Goal: Information Seeking & Learning: Learn about a topic

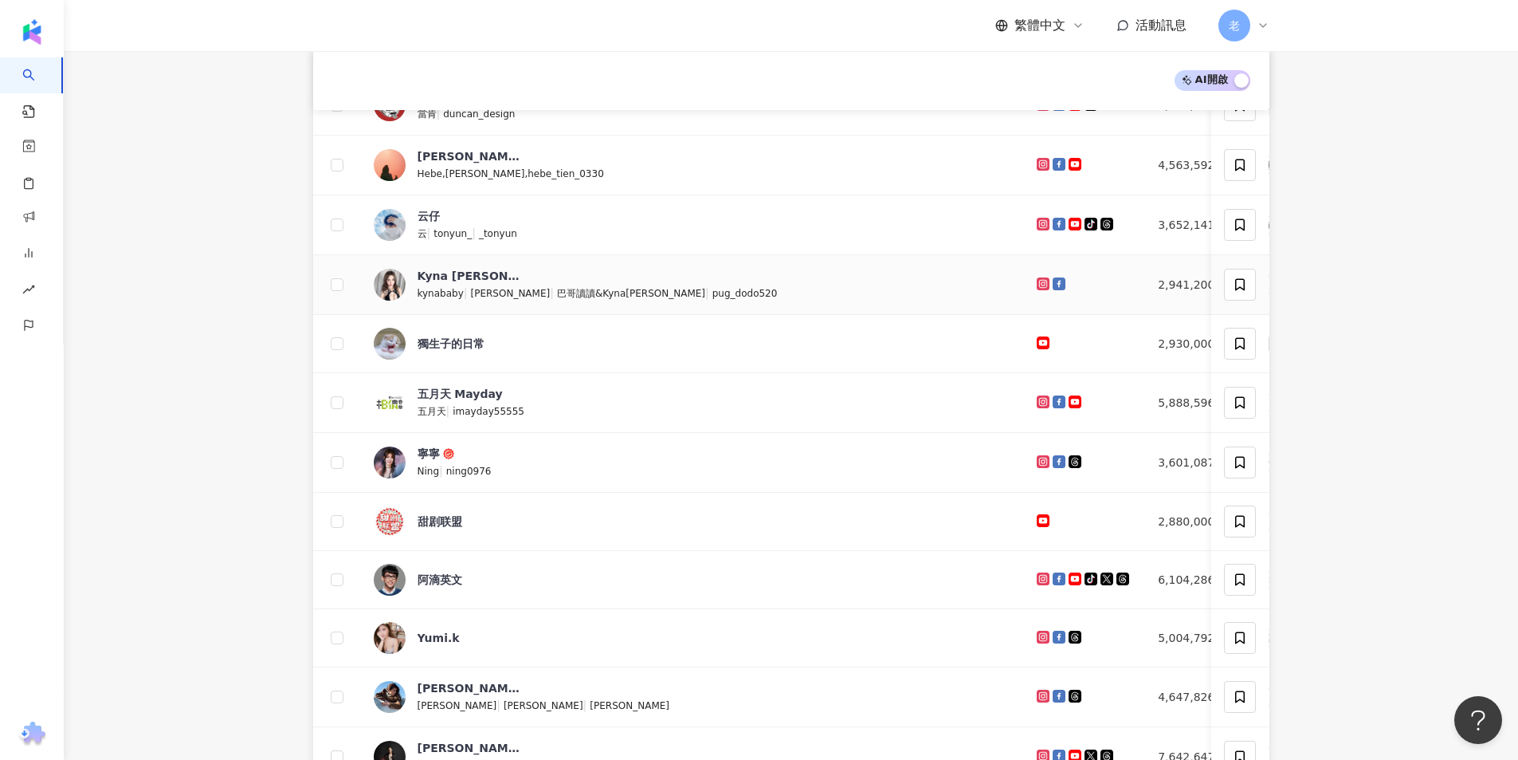
scroll to position [478, 0]
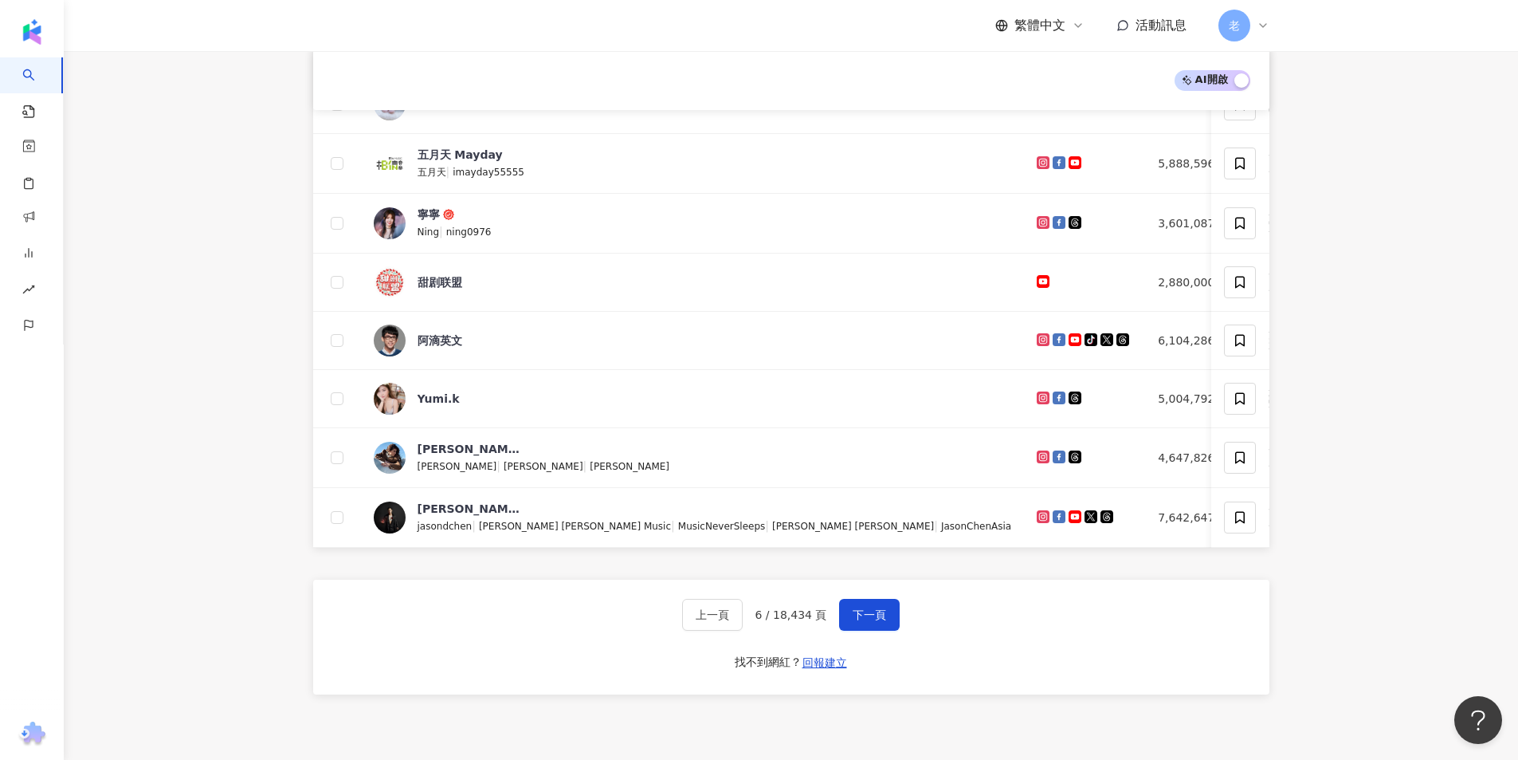
click at [860, 644] on div "上一頁 6 / 18,434 頁 下一頁 找不到網紅？ 回報建立" at bounding box center [791, 636] width 957 height 115
click at [856, 631] on button "下一頁" at bounding box center [869, 615] width 61 height 32
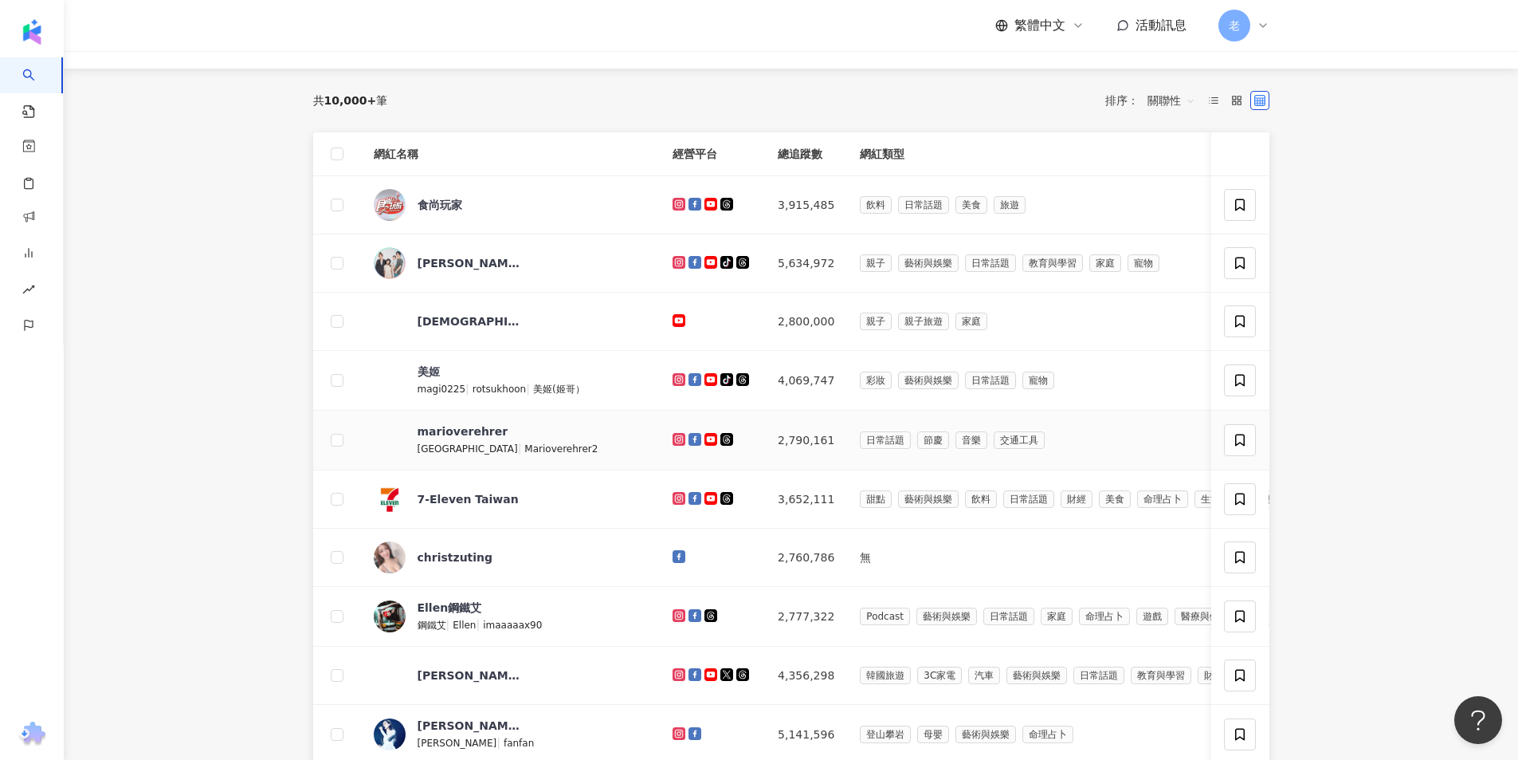
scroll to position [0, 0]
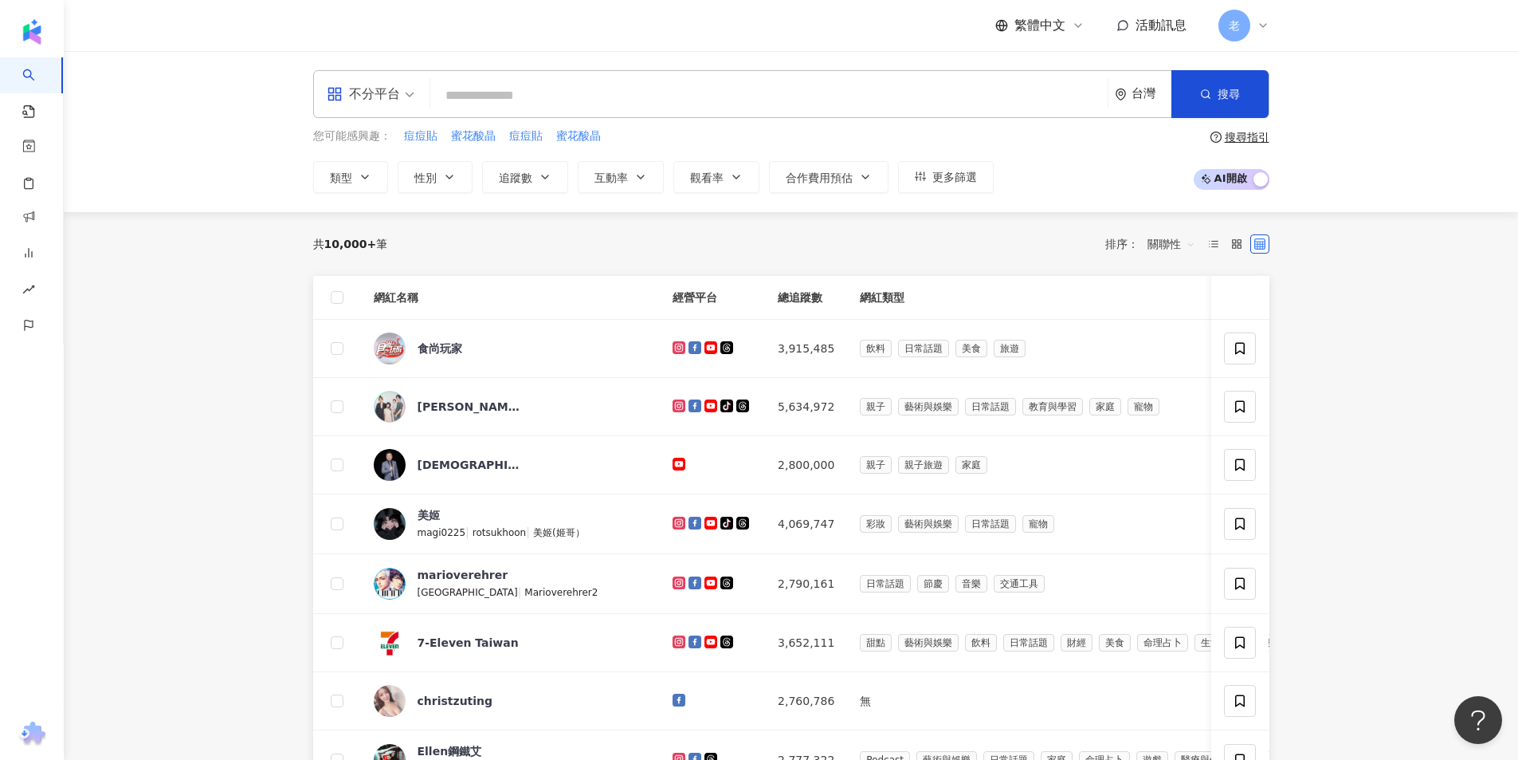
click at [481, 94] on input "search" at bounding box center [769, 96] width 665 height 30
click at [422, 88] on div "不分平台" at bounding box center [370, 94] width 105 height 46
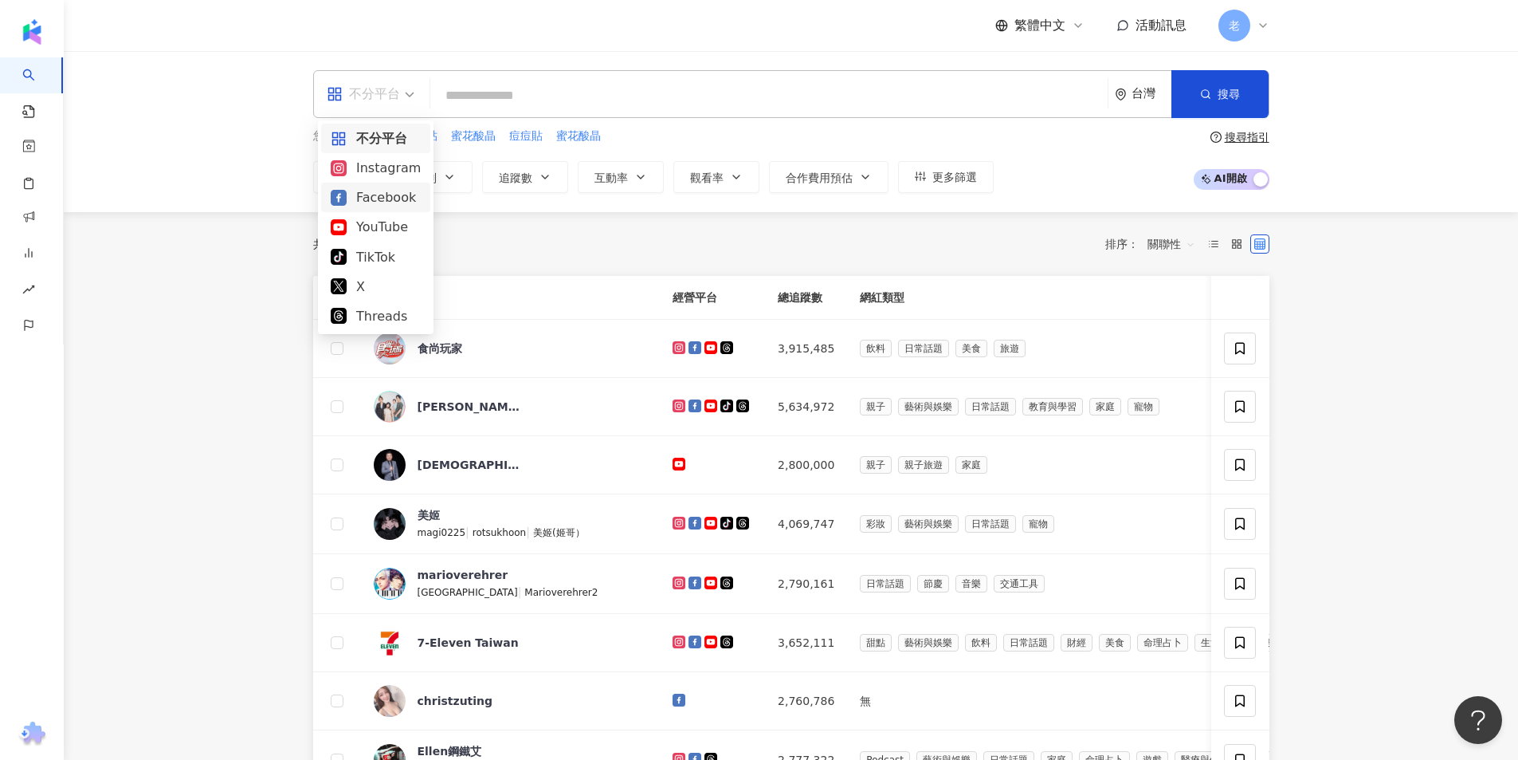
click at [393, 194] on div "Facebook" at bounding box center [376, 197] width 90 height 20
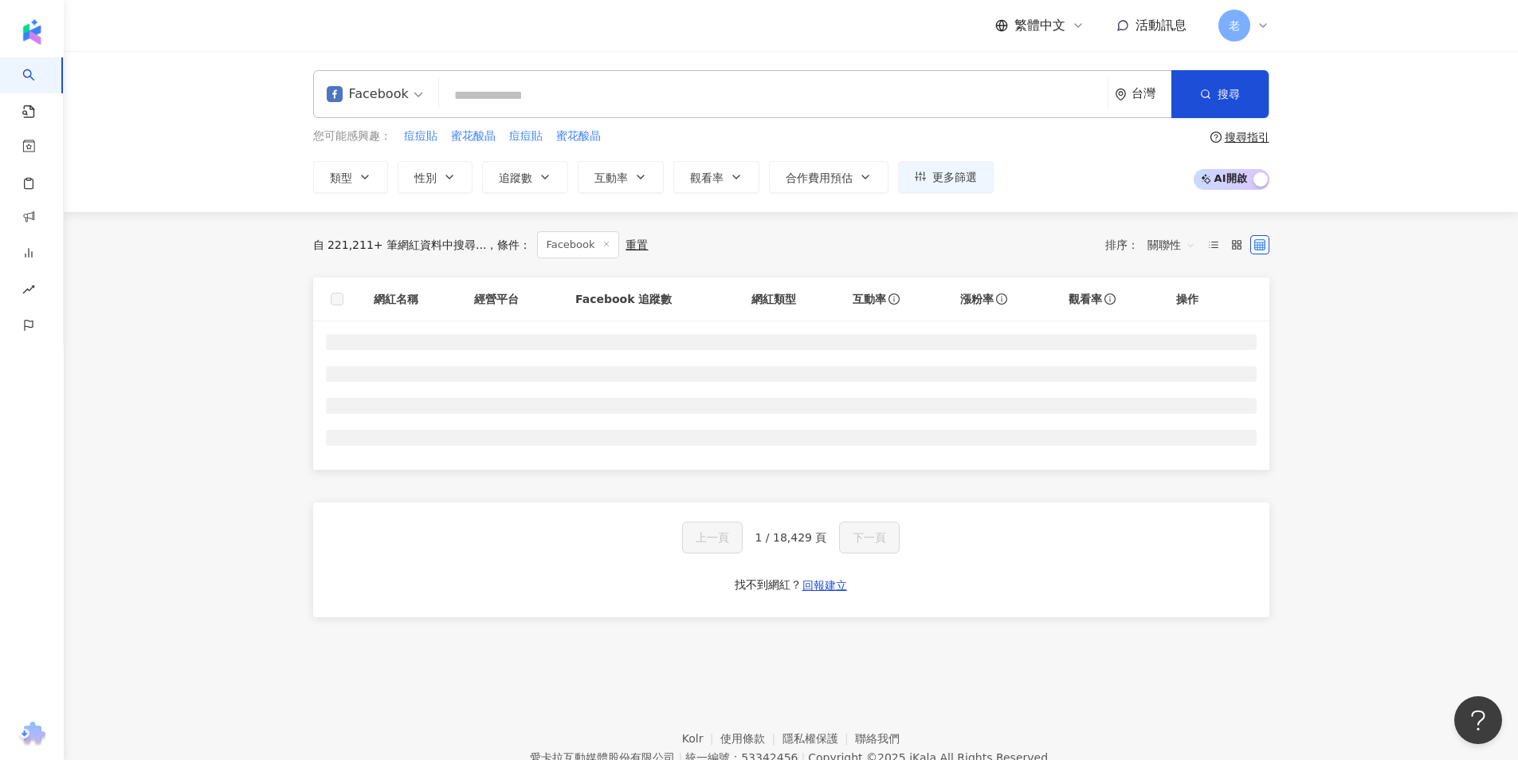
click at [462, 108] on input "search" at bounding box center [774, 96] width 656 height 30
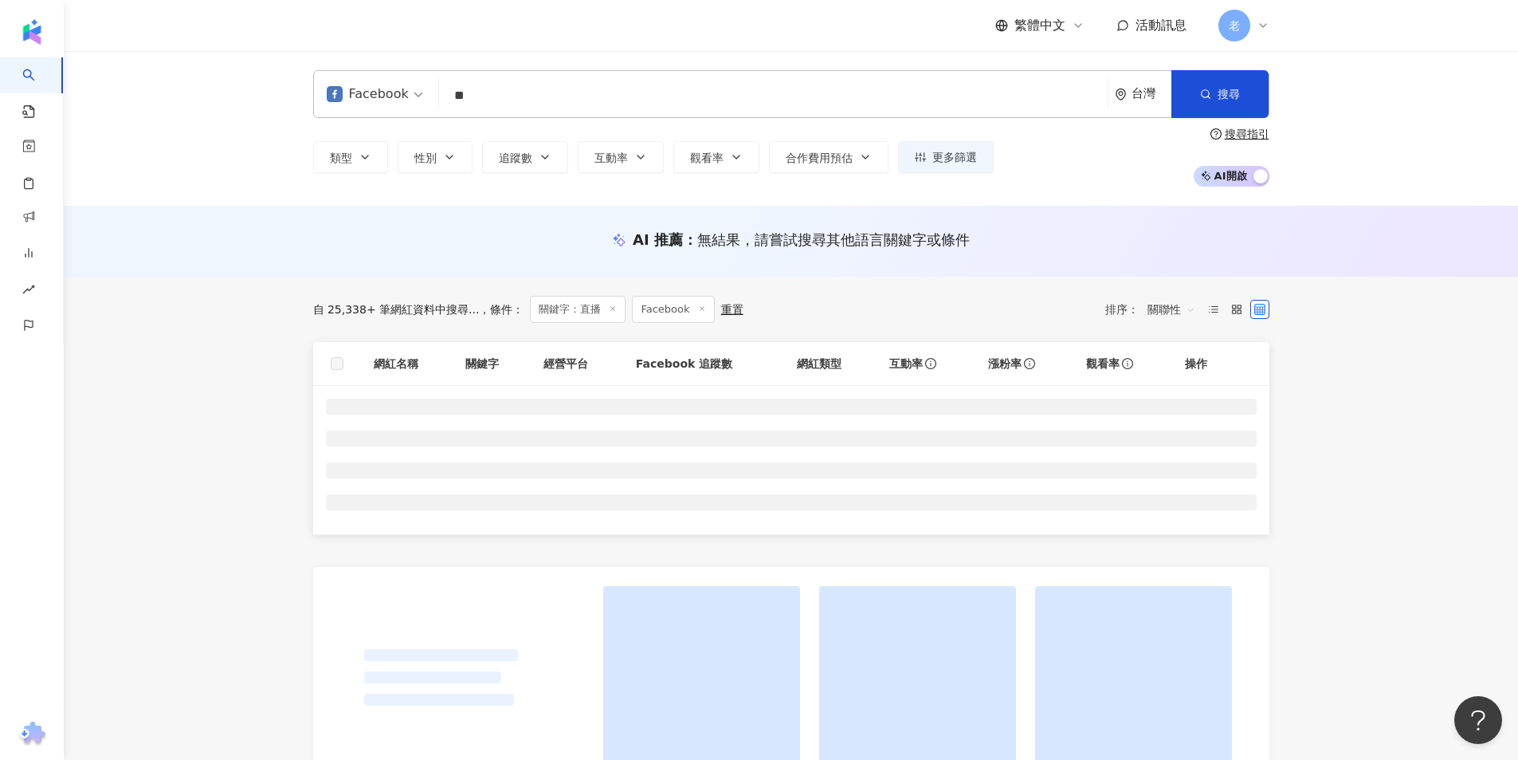
type input "**"
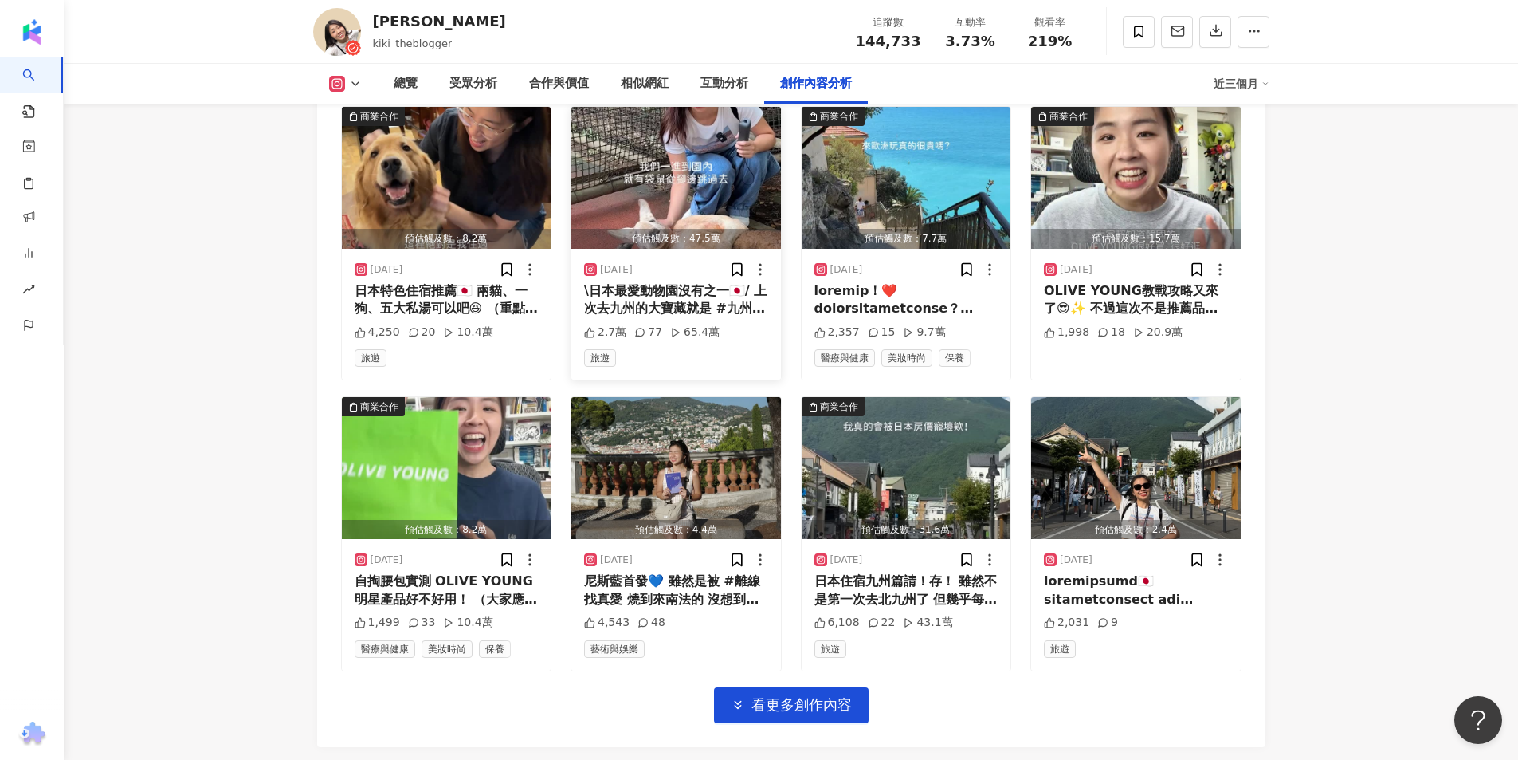
scroll to position [5341, 0]
